Goal: Task Accomplishment & Management: Complete application form

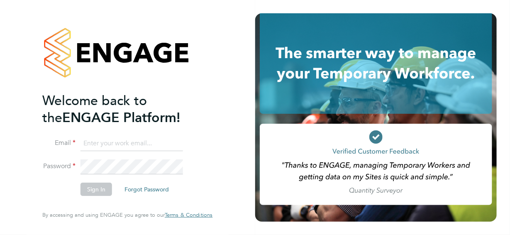
type input "[PERSON_NAME][EMAIL_ADDRESS][DOMAIN_NAME]"
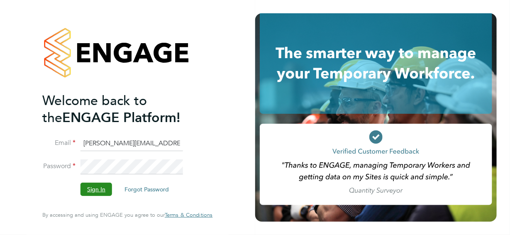
click at [96, 188] on button "Sign In" at bounding box center [96, 188] width 32 height 13
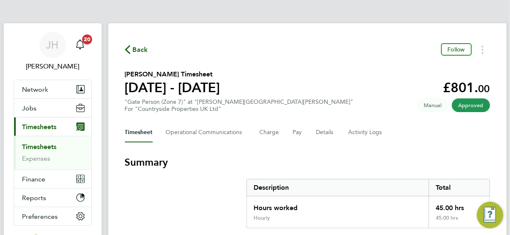
click at [141, 50] on span "Back" at bounding box center [140, 50] width 15 height 10
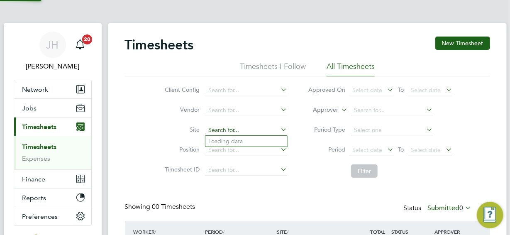
click at [212, 129] on input at bounding box center [246, 130] width 82 height 12
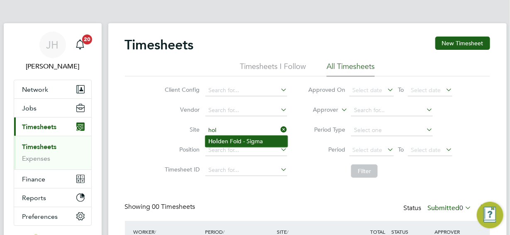
click at [239, 141] on li "Hol den Fold - Sigma" at bounding box center [246, 141] width 82 height 11
type input "Holden Fold - Sigma"
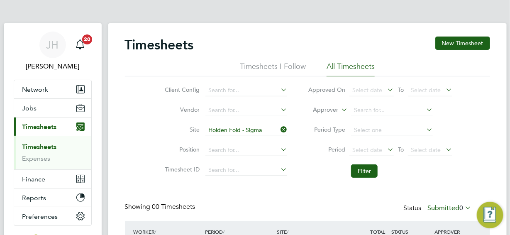
click at [463, 207] on icon at bounding box center [463, 208] width 0 height 12
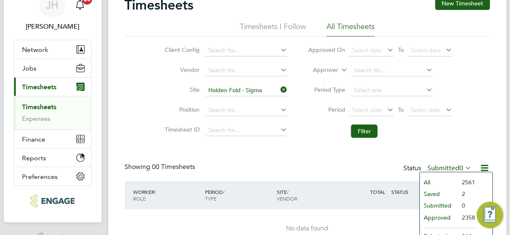
scroll to position [82, 0]
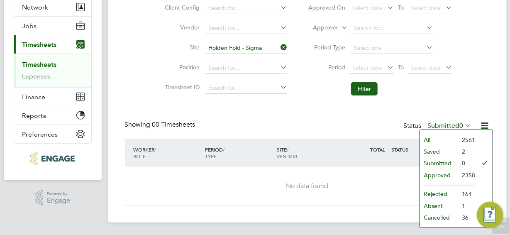
click at [437, 152] on li "Saved" at bounding box center [439, 152] width 38 height 12
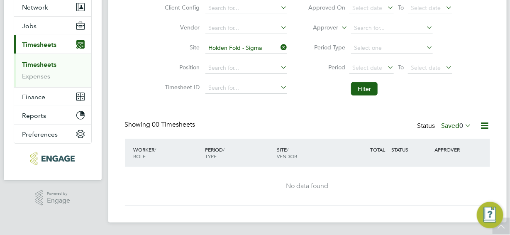
click at [463, 126] on icon at bounding box center [463, 125] width 0 height 12
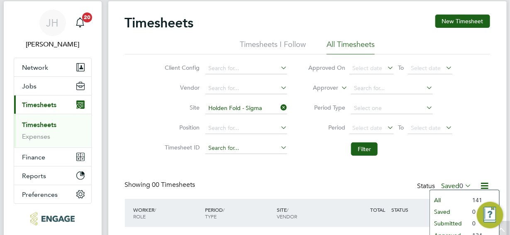
scroll to position [0, 0]
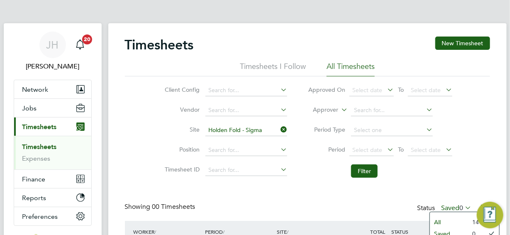
click at [44, 146] on link "Timesheets" at bounding box center [39, 147] width 34 height 8
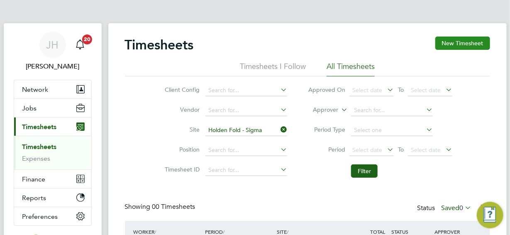
click at [455, 42] on button "New Timesheet" at bounding box center [462, 42] width 55 height 13
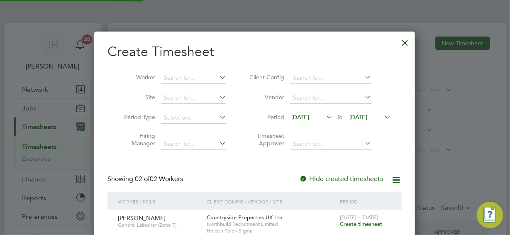
scroll to position [252, 321]
click at [166, 78] on input at bounding box center [193, 78] width 65 height 12
click at [193, 132] on li "[PERSON_NAME]" at bounding box center [215, 133] width 109 height 11
type input "[PERSON_NAME]"
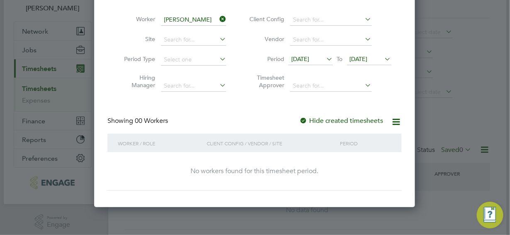
scroll to position [82, 0]
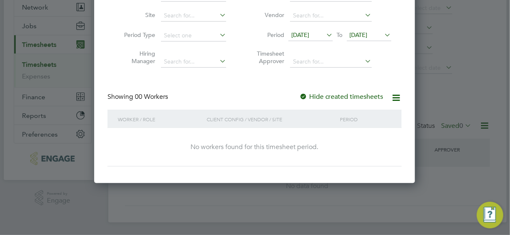
click at [324, 34] on icon at bounding box center [324, 35] width 0 height 12
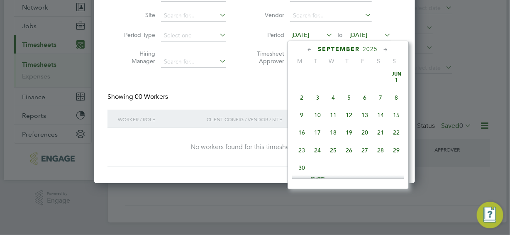
scroll to position [266, 0]
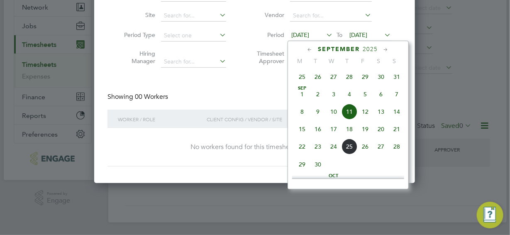
click at [302, 132] on span "15" at bounding box center [302, 129] width 16 height 16
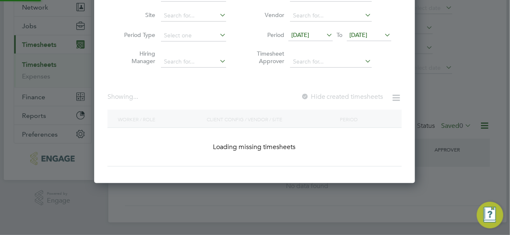
scroll to position [233, 321]
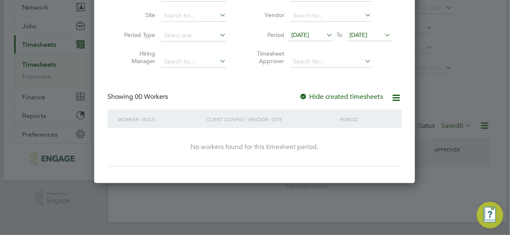
click at [383, 35] on icon at bounding box center [383, 35] width 0 height 12
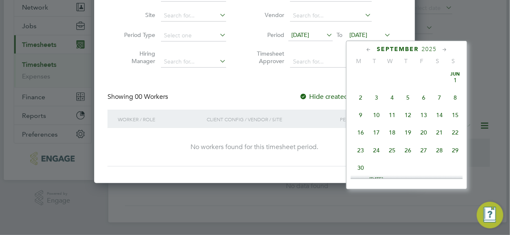
scroll to position [284, 0]
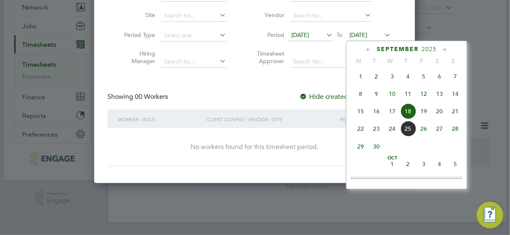
click at [455, 113] on span "21" at bounding box center [455, 111] width 16 height 16
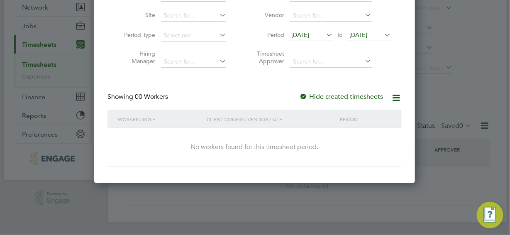
scroll to position [0, 0]
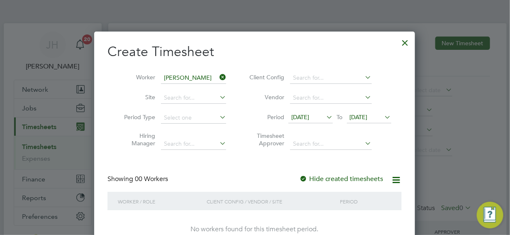
click at [405, 44] on div at bounding box center [405, 40] width 15 height 15
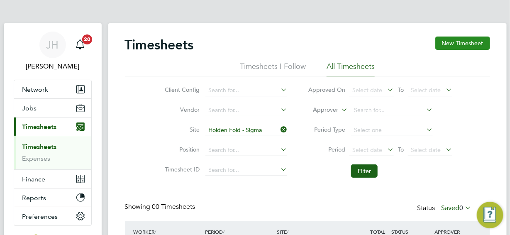
click at [463, 42] on button "New Timesheet" at bounding box center [462, 42] width 55 height 13
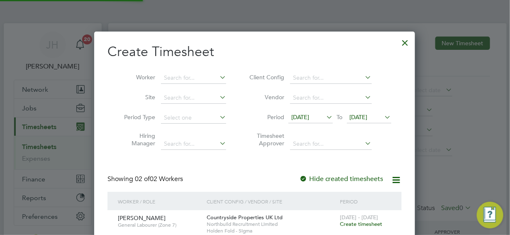
scroll to position [252, 321]
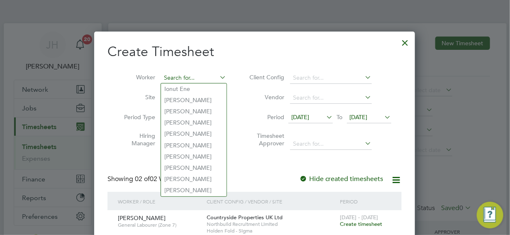
click at [177, 75] on input at bounding box center [193, 78] width 65 height 12
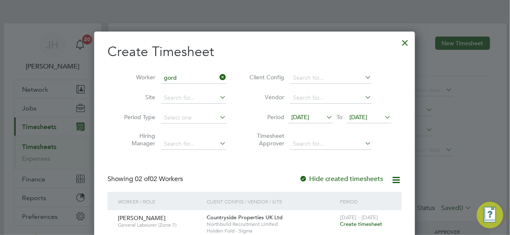
click at [178, 87] on li "Gord on [PERSON_NAME]" at bounding box center [199, 88] width 77 height 11
type input "[PERSON_NAME]"
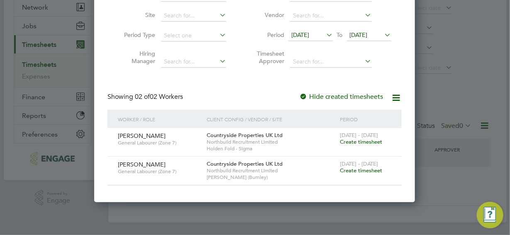
scroll to position [0, 0]
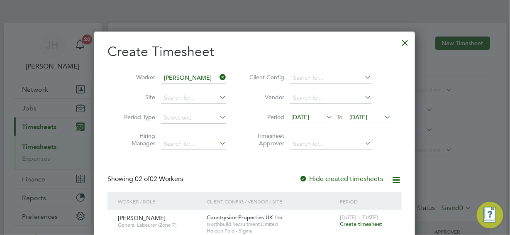
click at [403, 41] on div at bounding box center [405, 40] width 15 height 15
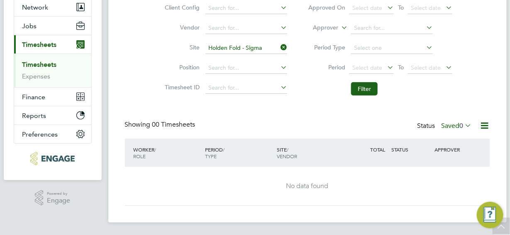
scroll to position [41, 0]
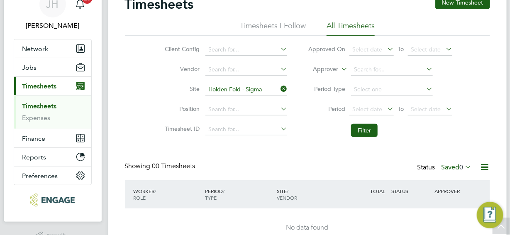
click at [463, 166] on icon at bounding box center [463, 167] width 0 height 12
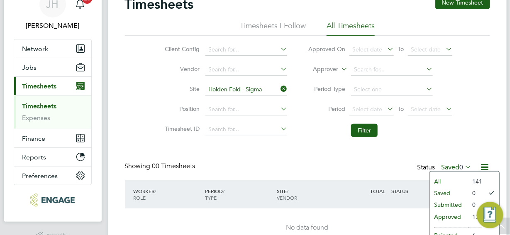
click at [450, 216] on li "Approved" at bounding box center [449, 217] width 38 height 12
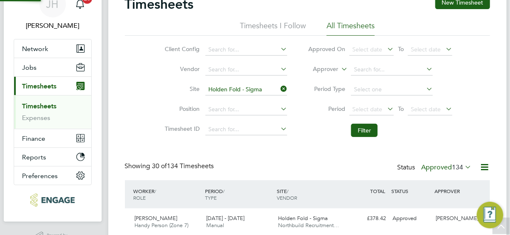
scroll to position [0, 0]
